Goal: Task Accomplishment & Management: Manage account settings

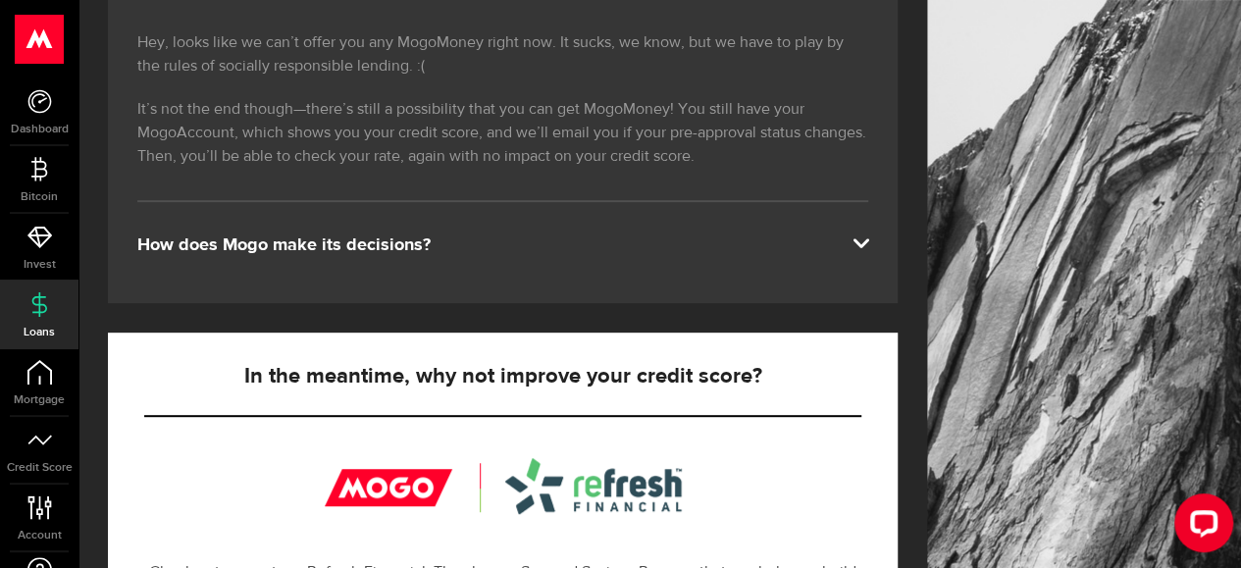
scroll to position [336, 0]
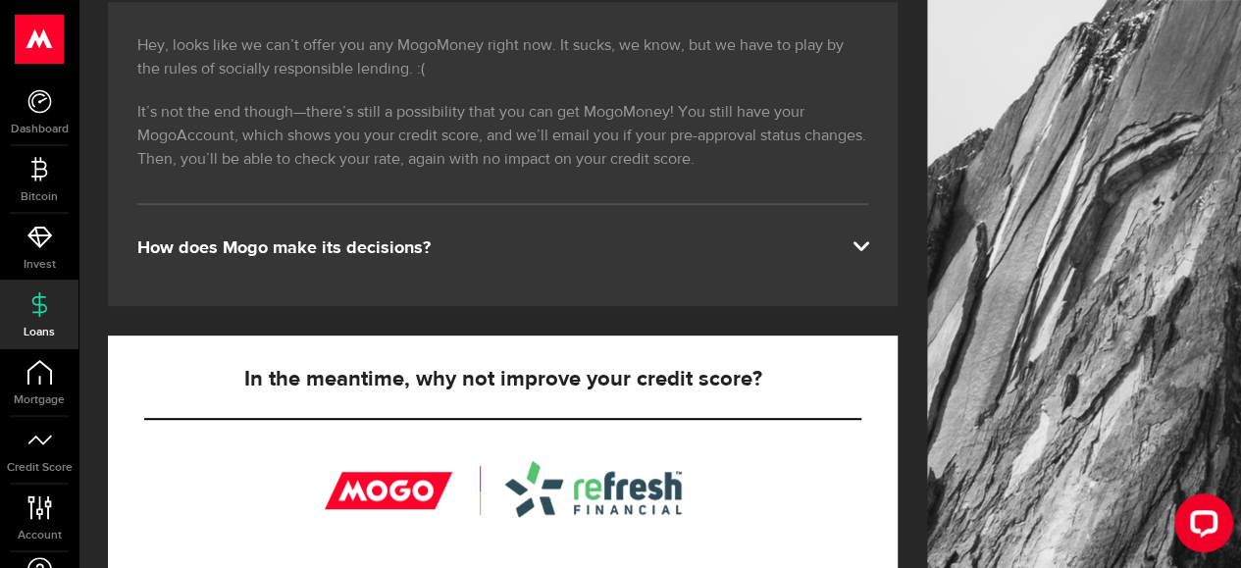
click at [467, 222] on div "Hey, looks like we can’t offer you any MogoMoney right now. It sucks, we know, …" at bounding box center [503, 154] width 790 height 304
click at [448, 247] on div "How does Mogo make its decisions?" at bounding box center [502, 248] width 731 height 24
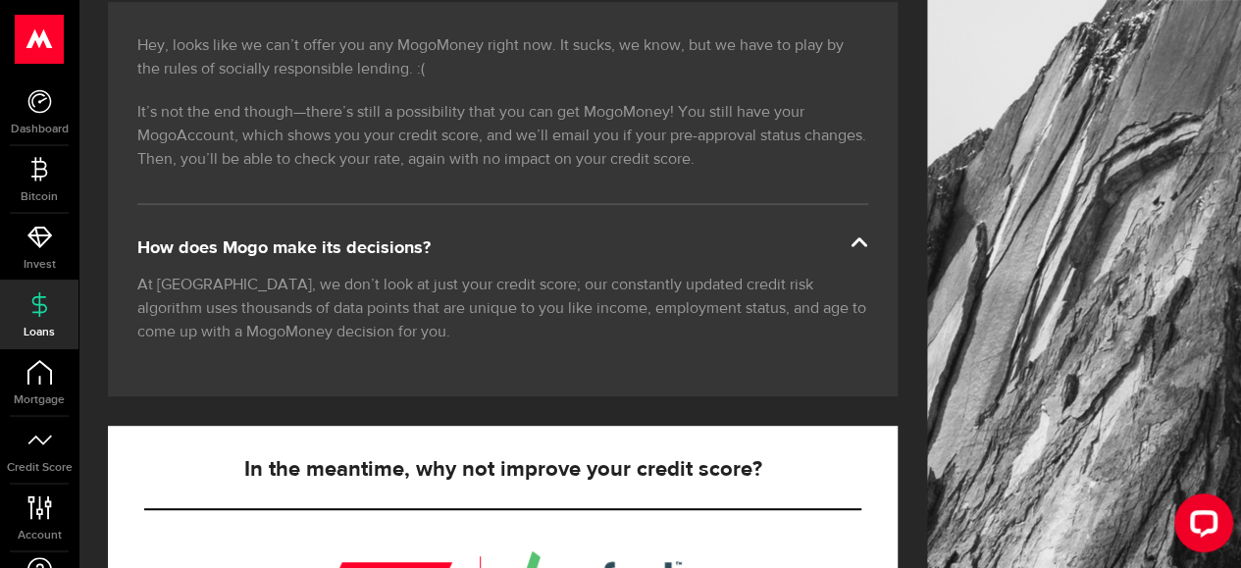
click at [448, 247] on div "How does Mogo make its decisions?" at bounding box center [502, 248] width 731 height 24
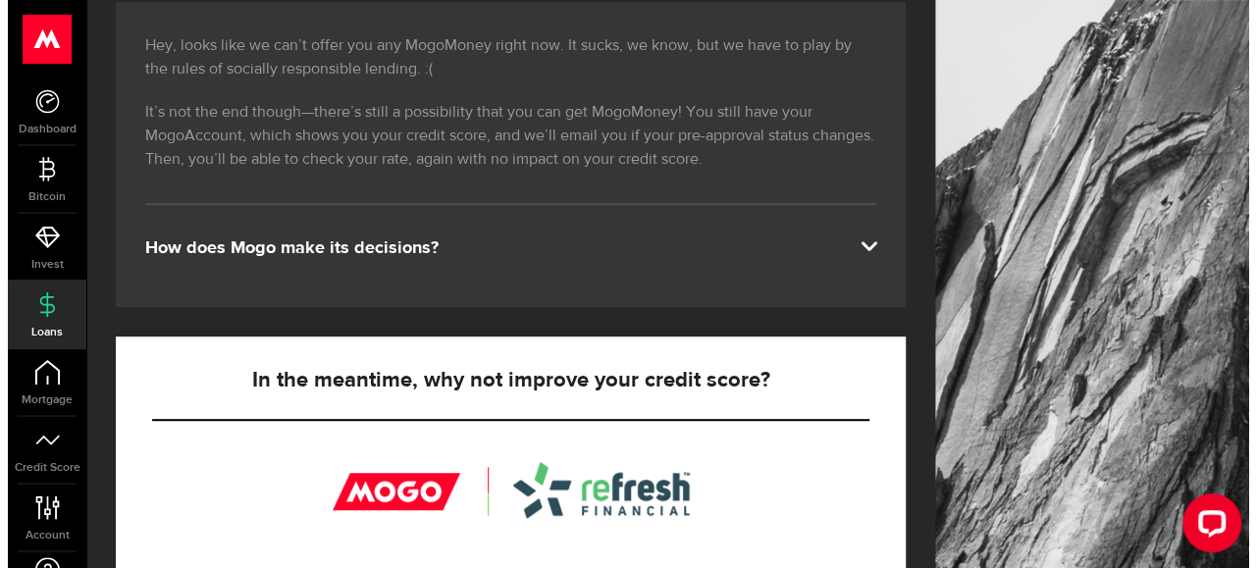
scroll to position [0, 0]
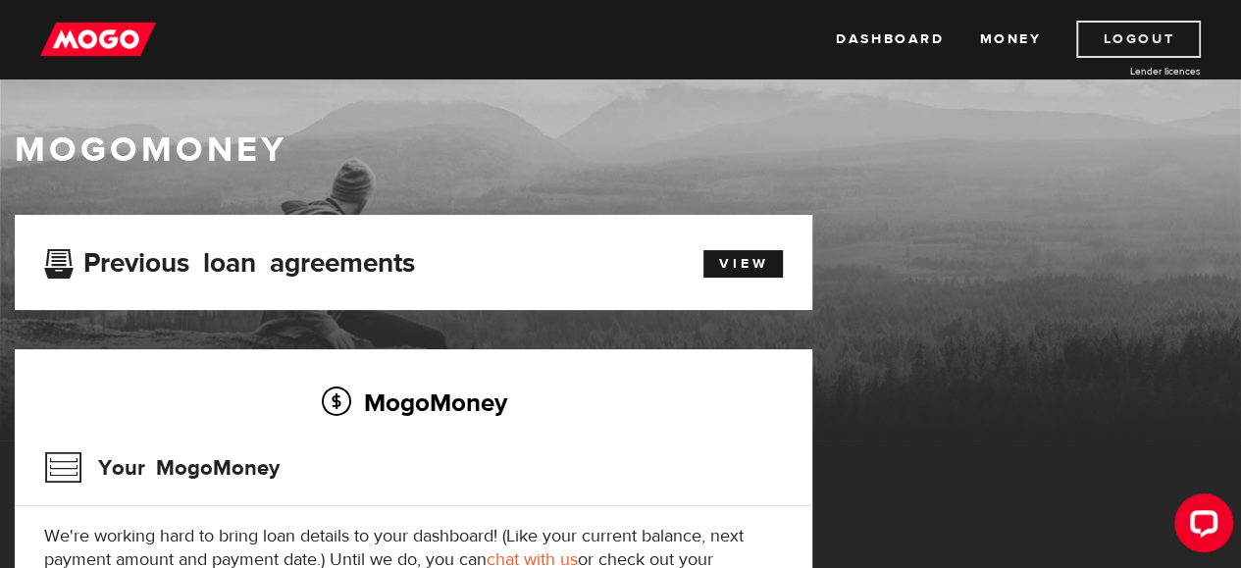
click at [1098, 39] on link "Logout" at bounding box center [1138, 39] width 125 height 37
